Goal: Task Accomplishment & Management: Use online tool/utility

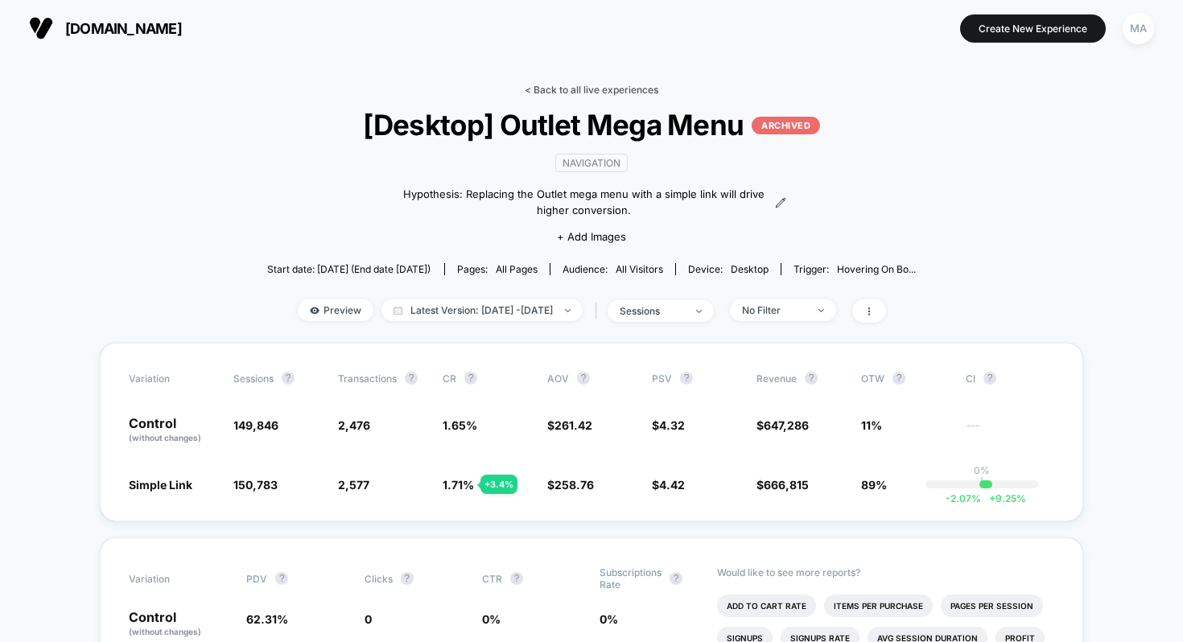
click at [550, 84] on link "< Back to all live experiences" at bounding box center [592, 90] width 134 height 12
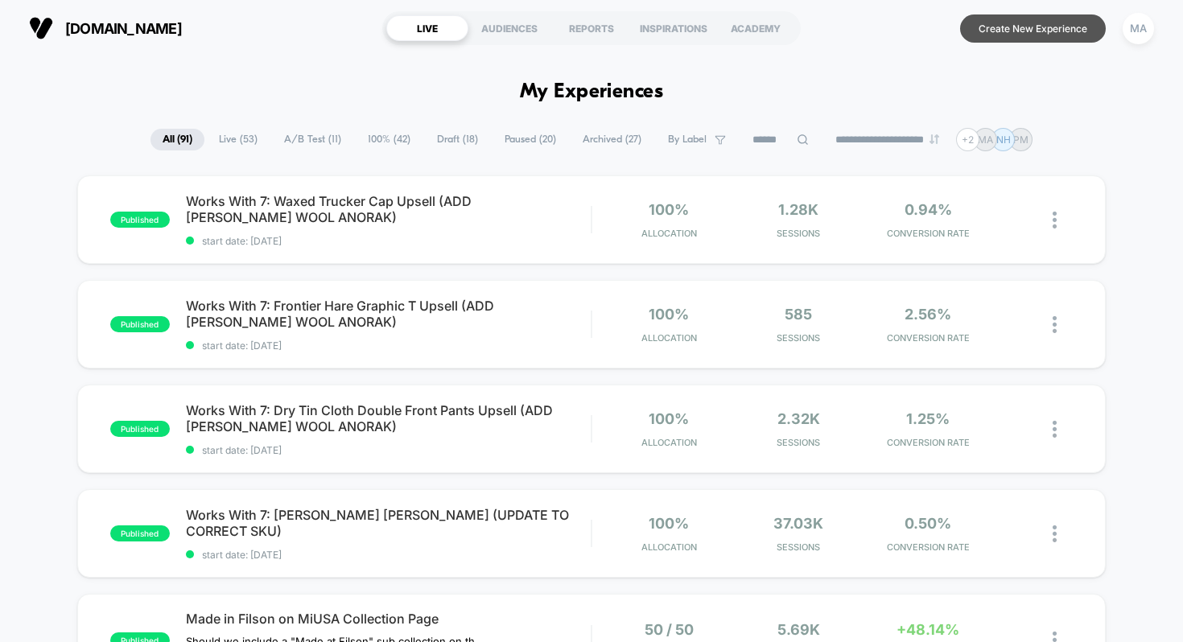
click at [1018, 26] on button "Create New Experience" at bounding box center [1033, 28] width 146 height 28
